Goal: Task Accomplishment & Management: Use online tool/utility

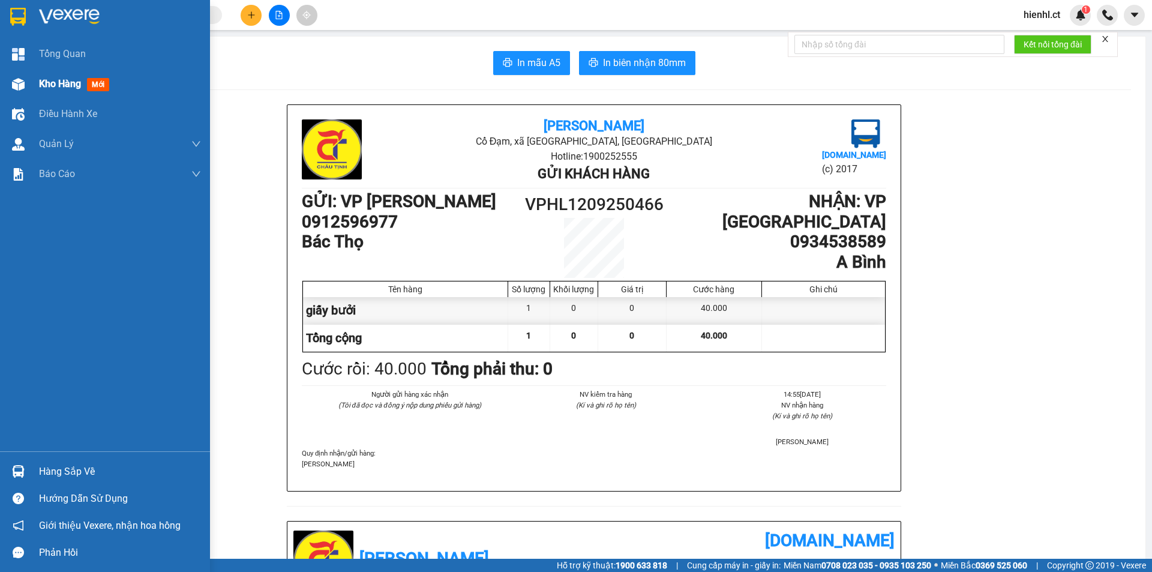
click at [51, 88] on span "Kho hàng" at bounding box center [60, 83] width 42 height 11
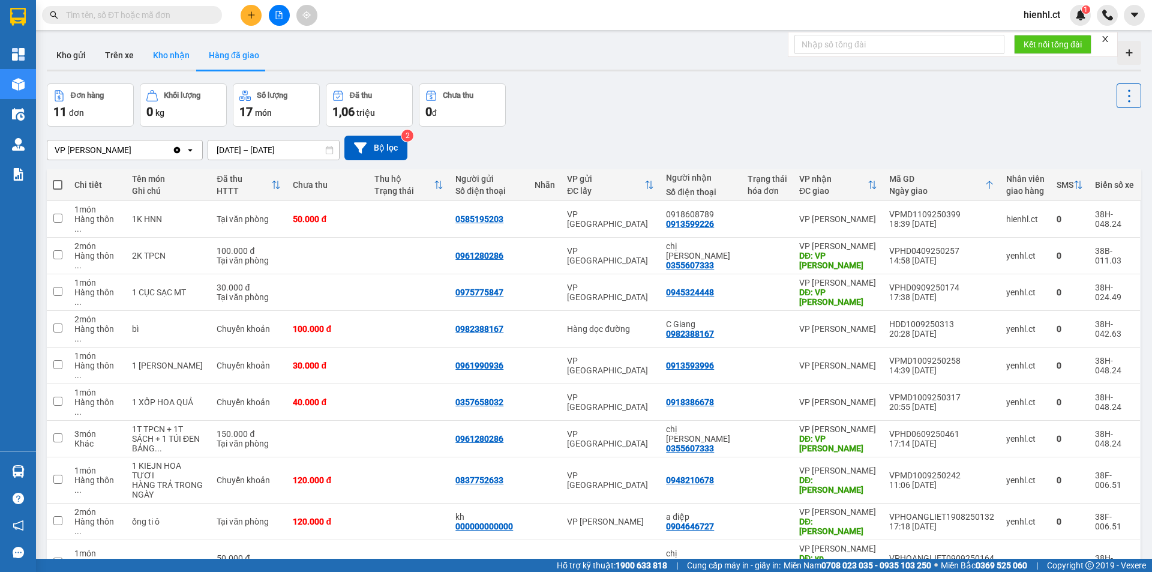
click at [166, 53] on button "Kho nhận" at bounding box center [171, 55] width 56 height 29
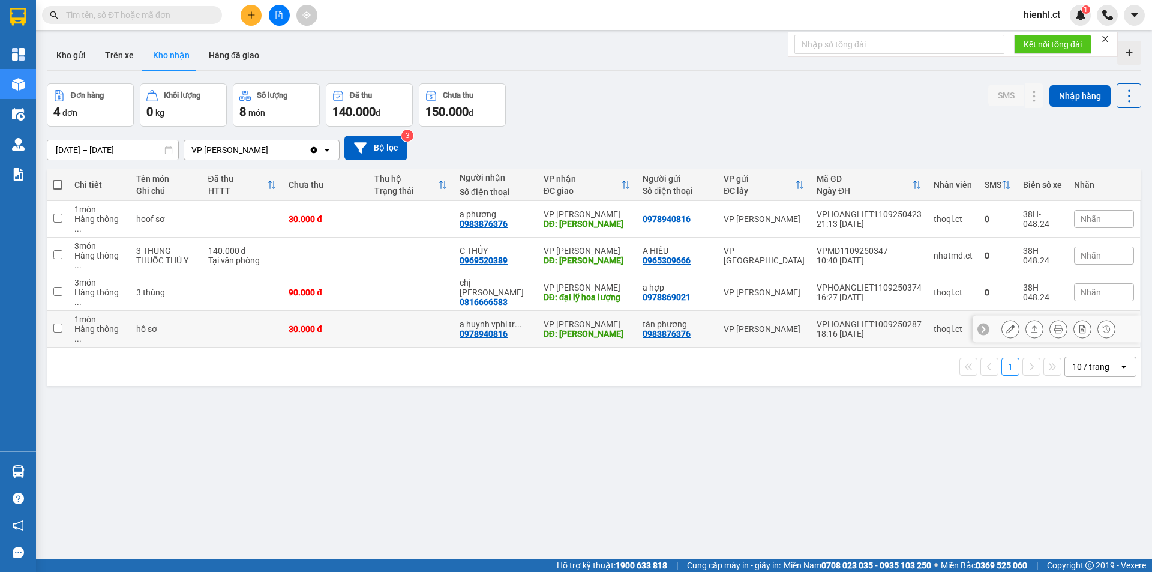
click at [82, 334] on span "..." at bounding box center [77, 339] width 7 height 10
checkbox input "true"
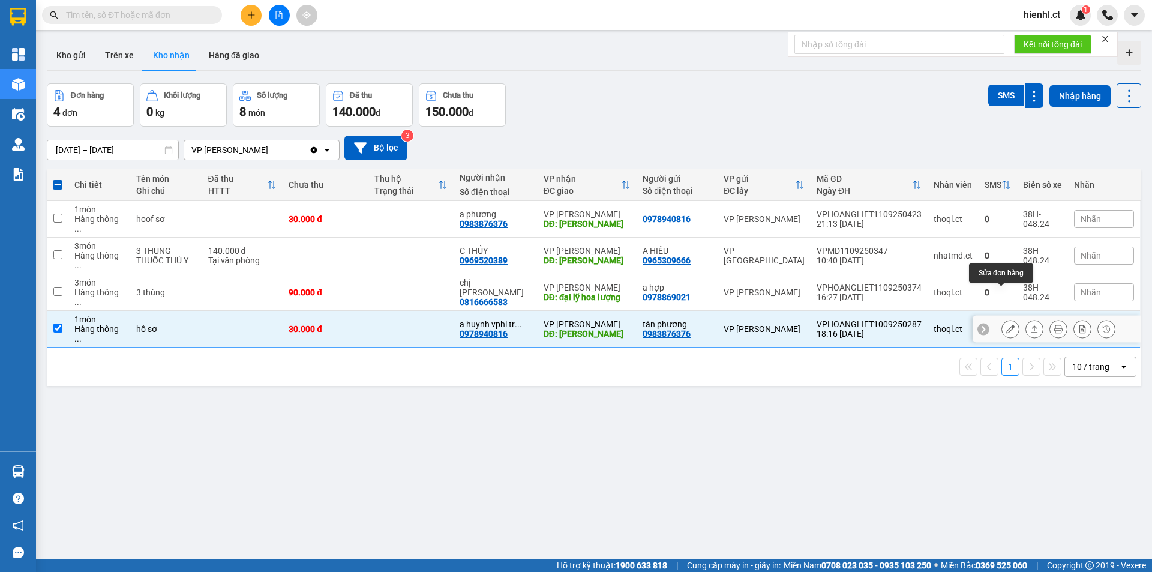
click at [1006, 325] on icon at bounding box center [1010, 329] width 8 height 8
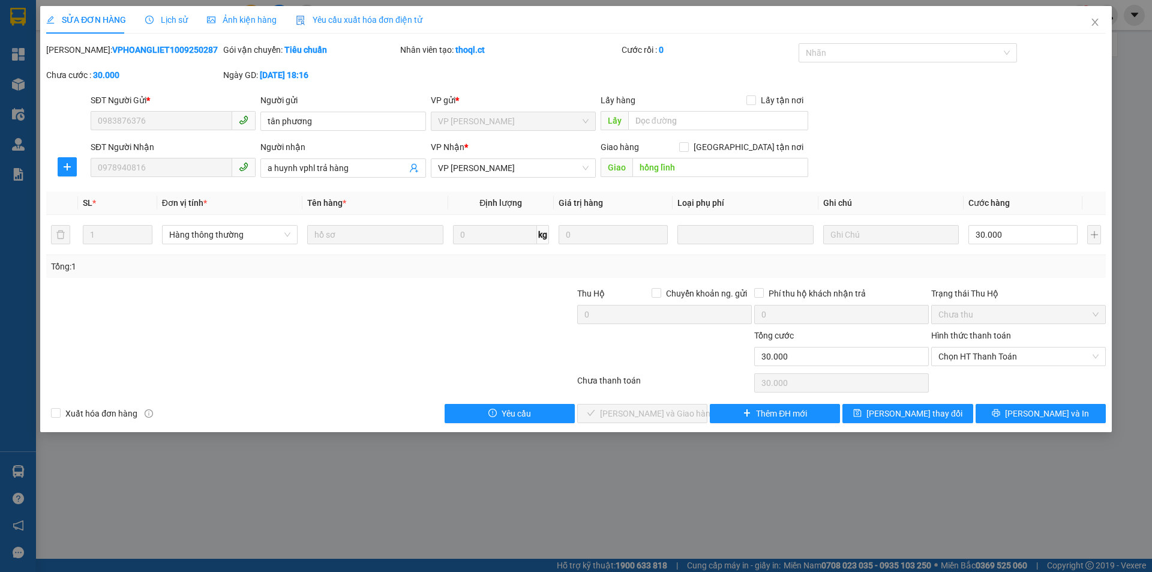
type input "0983876376"
type input "tân phương"
type input "0978940816"
type input "a huynh vphl trả hàng"
type input "hồng lĩnh"
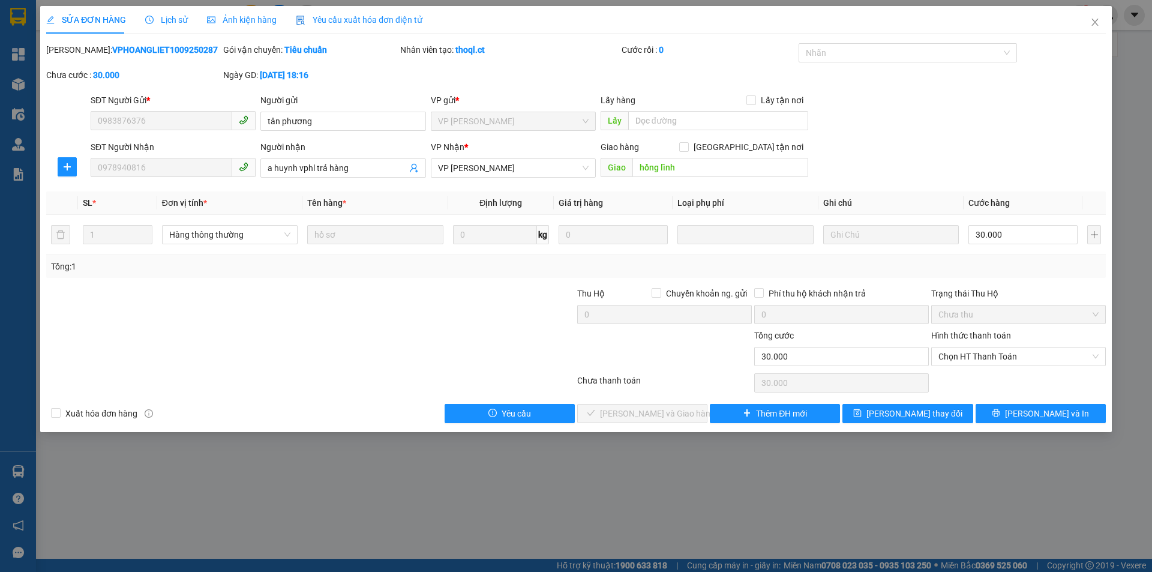
type input "30.000"
click at [962, 355] on span "Chọn HT Thanh Toán" at bounding box center [1018, 356] width 160 height 18
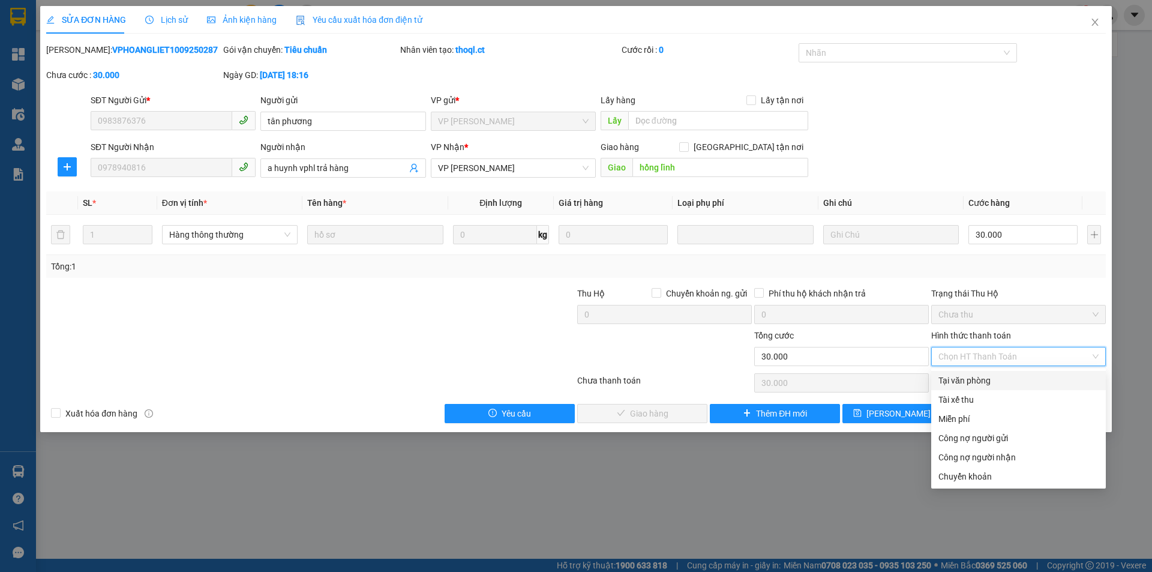
click at [966, 381] on div "Tại văn phòng" at bounding box center [1018, 380] width 160 height 13
type input "0"
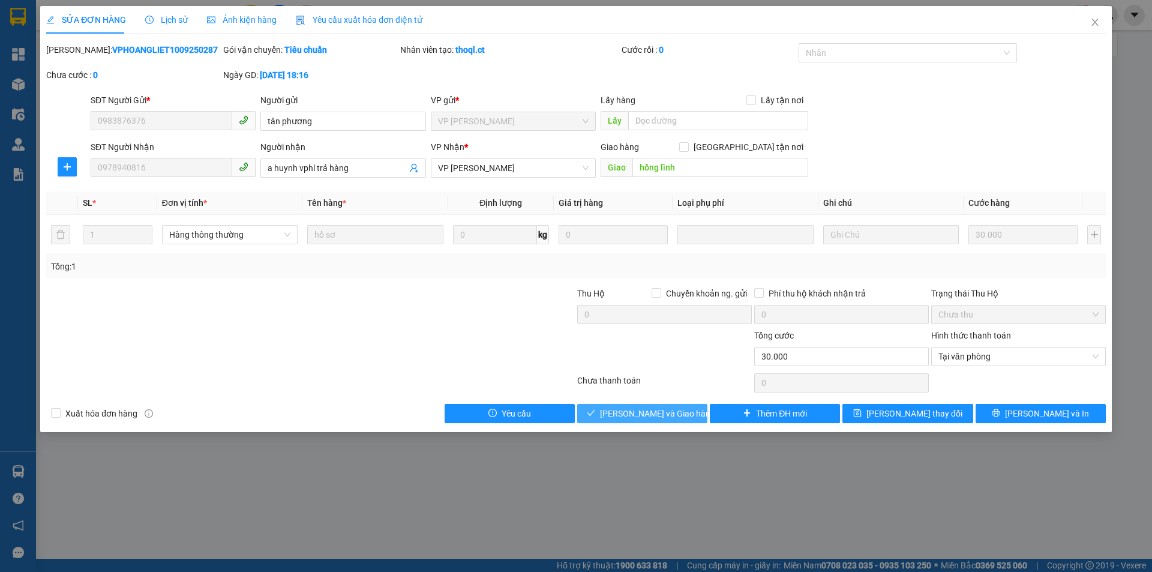
click at [663, 414] on span "[PERSON_NAME] và Giao hàng" at bounding box center [657, 413] width 115 height 13
